Goal: Use online tool/utility: Utilize a website feature to perform a specific function

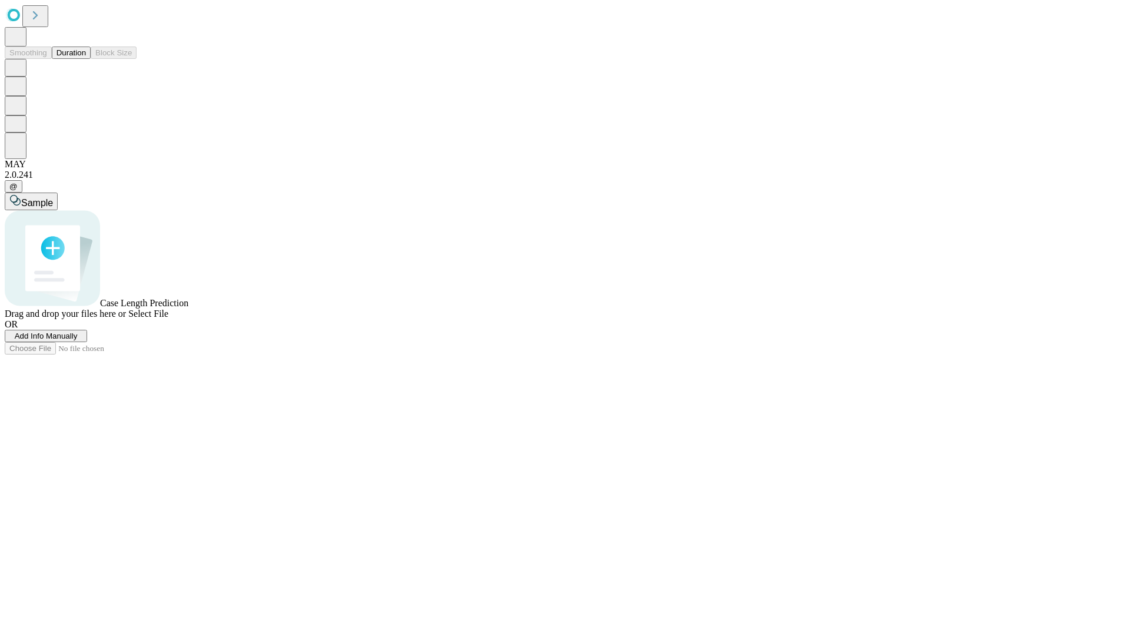
click at [86, 59] on button "Duration" at bounding box center [71, 52] width 39 height 12
click at [168, 318] on span "Select File" at bounding box center [148, 313] width 40 height 10
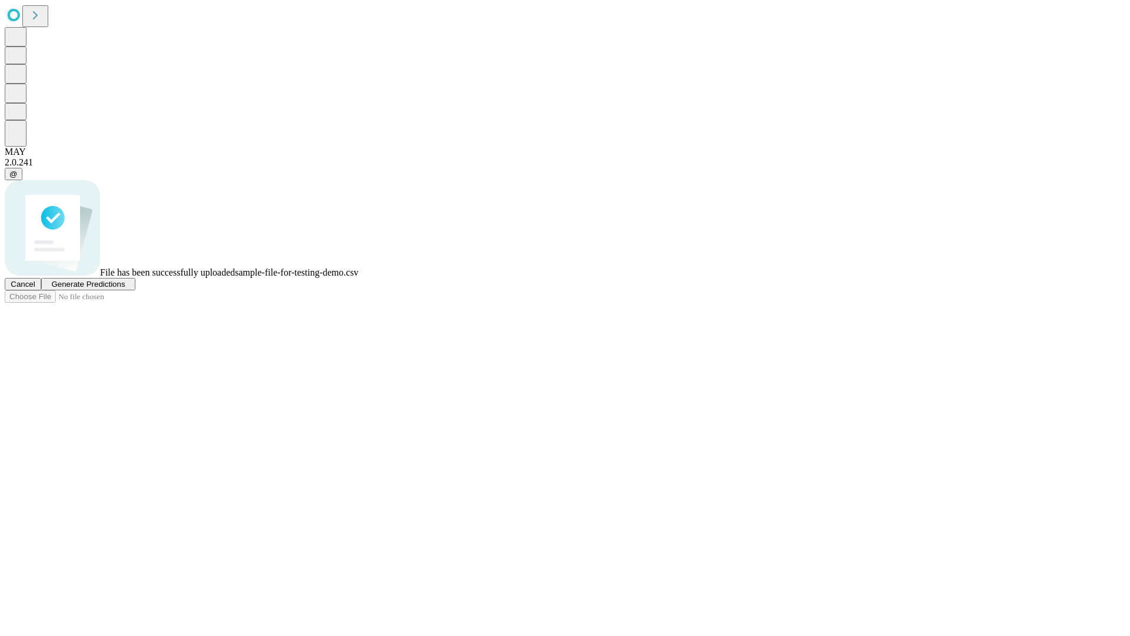
click at [125, 288] on span "Generate Predictions" at bounding box center [88, 284] width 74 height 9
